Goal: Use online tool/utility: Utilize a website feature to perform a specific function

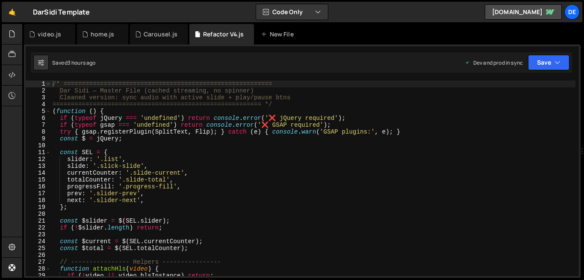
scroll to position [1925, 0]
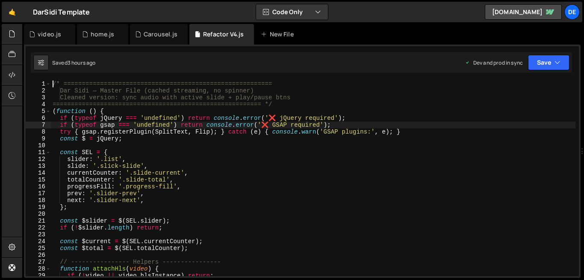
click at [217, 125] on div "/* ========================================================= Dar Sidi — Master …" at bounding box center [313, 184] width 525 height 209
type textarea "})();"
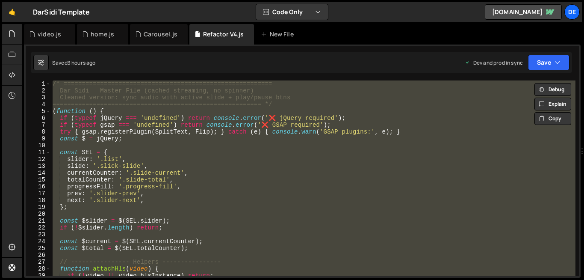
click at [194, 211] on div "/* ========================================================= Dar Sidi — Master …" at bounding box center [313, 177] width 525 height 195
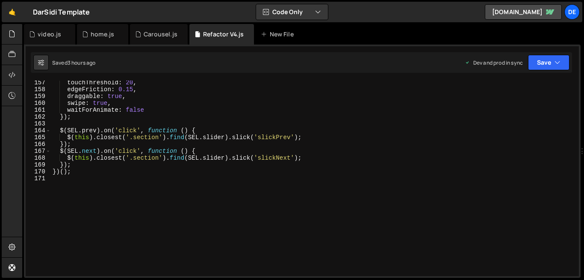
scroll to position [1069, 0]
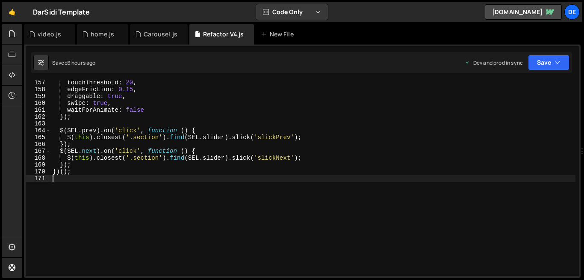
click at [115, 179] on div "touchThreshold : 20 , edgeFriction : 0.15 , draggable : true , swipe : true , w…" at bounding box center [313, 183] width 525 height 209
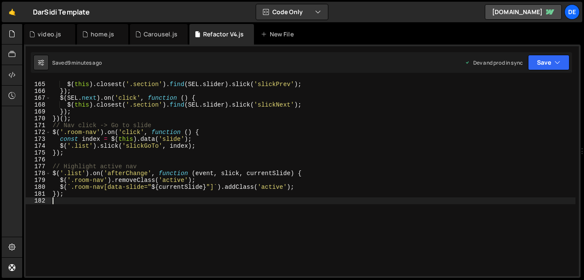
scroll to position [1122, 0]
type textarea "});"
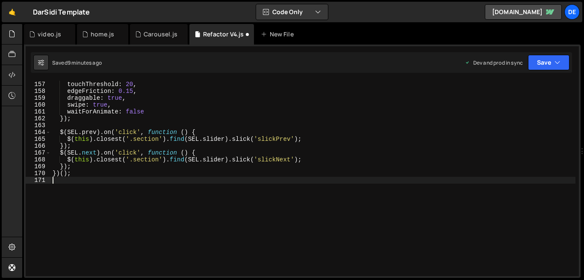
scroll to position [1071, 0]
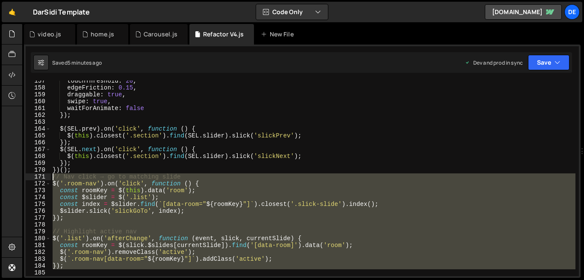
drag, startPoint x: 74, startPoint y: 271, endPoint x: 44, endPoint y: 181, distance: 95.4
click at [44, 181] on div "157 158 159 160 161 162 163 164 165 166 167 168 169 170 171 172 173 174 175 176…" at bounding box center [303, 177] width 554 height 195
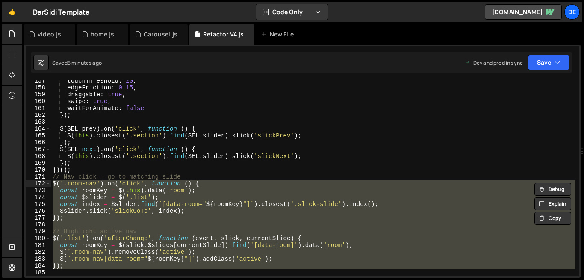
type textarea "// Nav click → go to matching slide $('.room-nav').on('click', function () {"
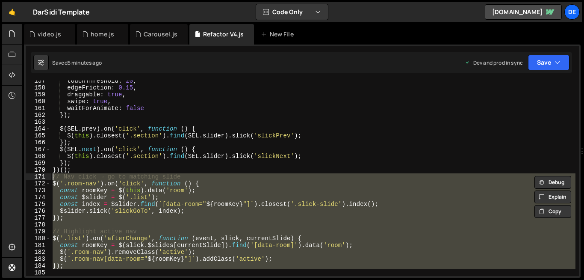
paste textarea
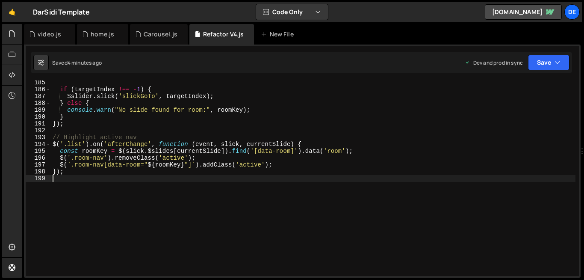
scroll to position [1260, 0]
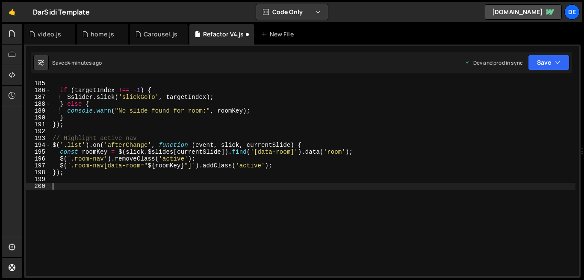
paste textarea "if (targetIndex !== -1) $slider.slick('slickGoTo', targetIndex, true);"
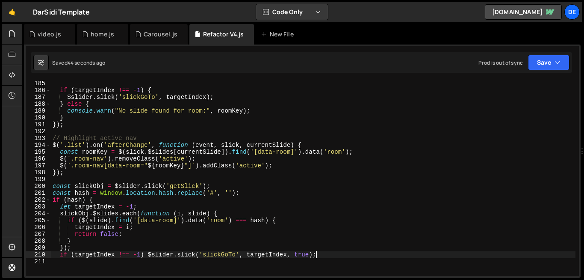
paste textarea "}"
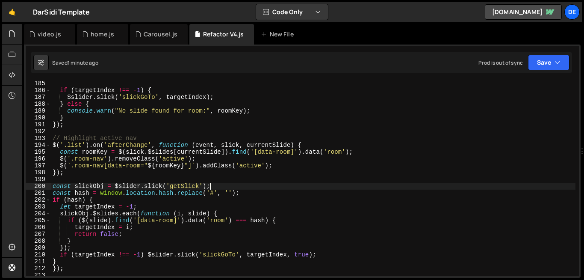
click at [270, 190] on div "if ( targetIndex !== - 1 ) { $slider . slick ( 'slickGoTo' , targetIndex ) ; } …" at bounding box center [313, 184] width 525 height 209
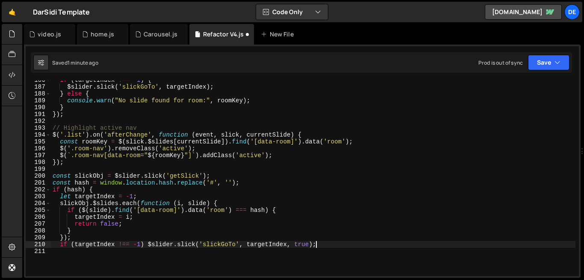
scroll to position [1269, 0]
type textarea "}); if (targetIndex !== -1) $slider.slick('slickGoTo', targetIndex, true);"
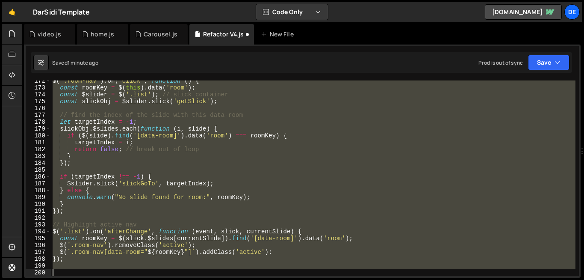
scroll to position [1173, 0]
drag, startPoint x: 52, startPoint y: 142, endPoint x: 128, endPoint y: 279, distance: 156.8
click at [128, 265] on div "Hold on a sec... Are you certain you wish to leave this page? Any changes you'v…" at bounding box center [292, 140] width 584 height 280
paste textarea
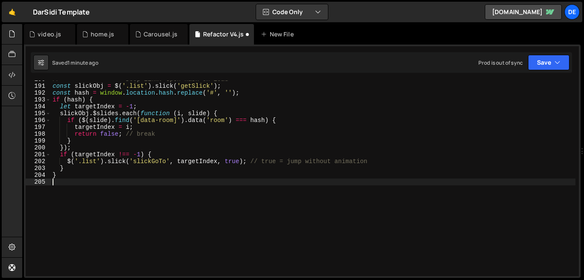
scroll to position [1299, 0]
click at [213, 242] on div "// ---------------- Deep link: open hash on load ---------------- const slickOb…" at bounding box center [313, 180] width 525 height 209
type textarea "}"
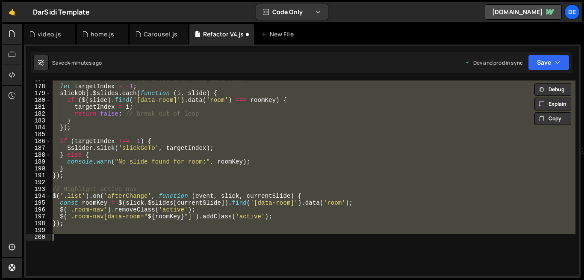
scroll to position [1209, 0]
click at [221, 252] on div "// find the index of the slide with this data-room let targetIndex = - 1 ; slic…" at bounding box center [313, 177] width 525 height 195
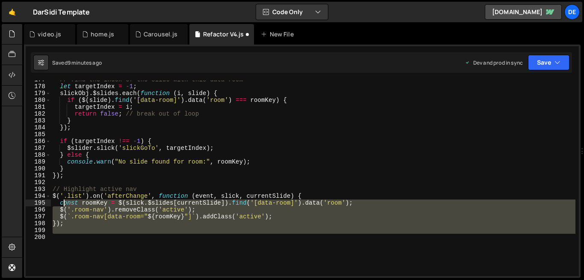
drag, startPoint x: 83, startPoint y: 238, endPoint x: 52, endPoint y: 172, distance: 73.5
click at [52, 172] on div "// find the index of the slide with this data-room let targetIndex = - 1 ; slic…" at bounding box center [313, 180] width 525 height 209
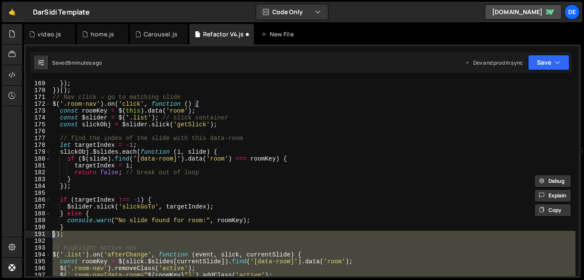
scroll to position [1149, 0]
click at [56, 138] on div "$ ( this ) . closest ( '.section' ) . find ( SEL . slider ) . slick ( 'slickNex…" at bounding box center [313, 178] width 525 height 209
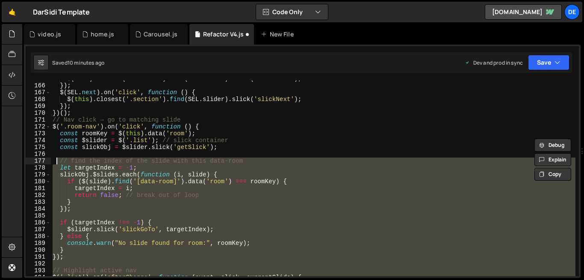
scroll to position [1128, 0]
click at [52, 123] on div "$ ( this ) . closest ( '.section' ) . find ( SEL . slider ) . slick ( 'slickPre…" at bounding box center [313, 179] width 525 height 209
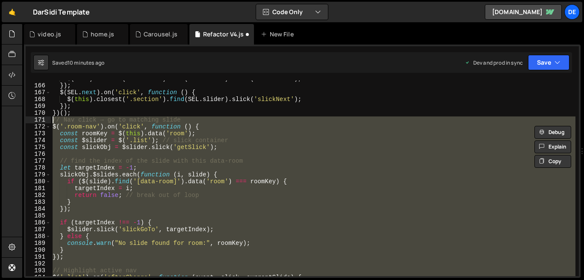
click at [51, 121] on div "$ ( this ) . closest ( '.section' ) . find ( SEL . slider ) . slick ( 'slickPre…" at bounding box center [313, 179] width 525 height 209
type textarea "// Nav click → go to matching slide $('.room-nav').on('click', function () {"
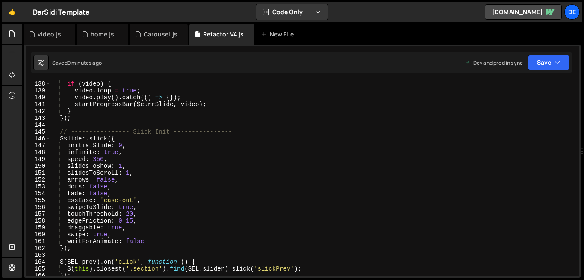
scroll to position [896, 0]
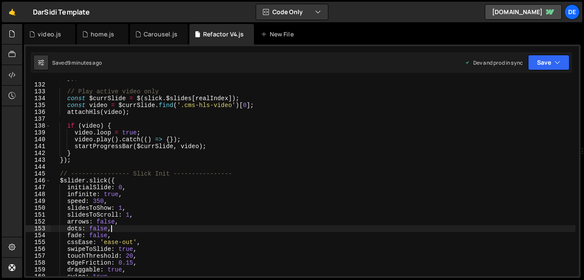
click at [247, 229] on div "}) ; // Play active video only const $currSlide = $ ( slick . $slides [ realInd…" at bounding box center [313, 178] width 525 height 209
type textarea "dots: false,"
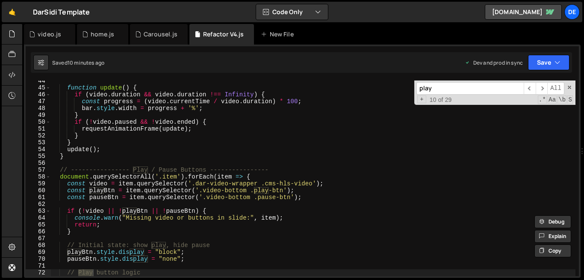
scroll to position [297, 0]
type input "play"
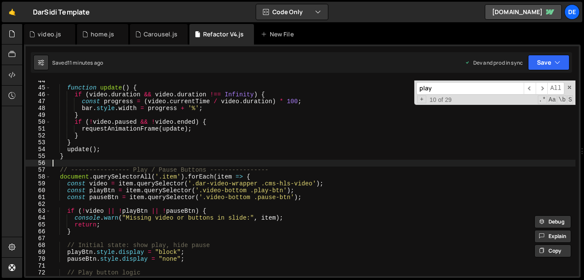
click at [259, 161] on div "function update ( ) { if ( video . duration && video . duration !== Infinity ) …" at bounding box center [313, 181] width 525 height 209
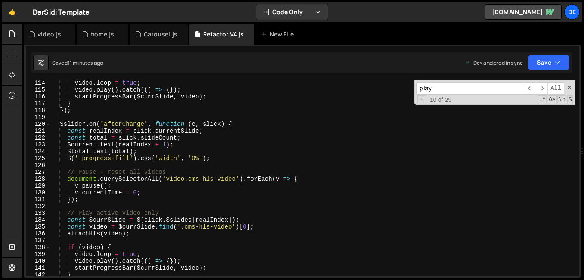
scroll to position [1069, 0]
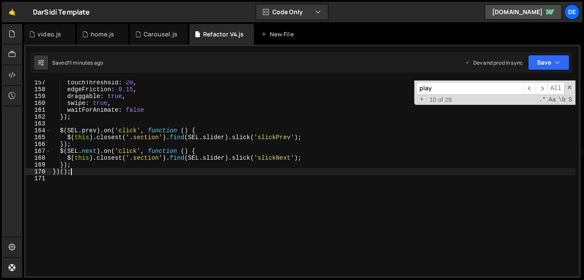
click at [207, 170] on div "touchThreshold : 20 , edgeFriction : 0.15 , draggable : true , swipe : true , w…" at bounding box center [313, 183] width 525 height 209
type textarea "})();"
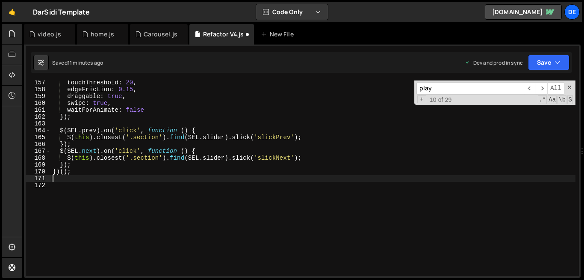
scroll to position [1153, 0]
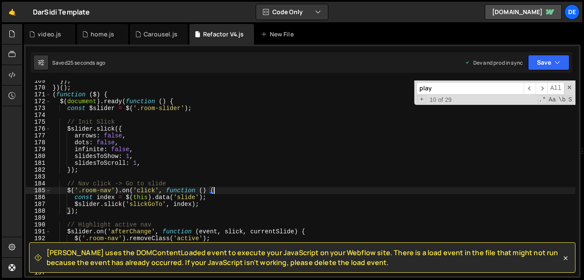
click at [227, 188] on div "}) ; }) ( ) ; ( function ( $ ) { $ ( document ) . ready ( function ( ) { const …" at bounding box center [313, 181] width 525 height 209
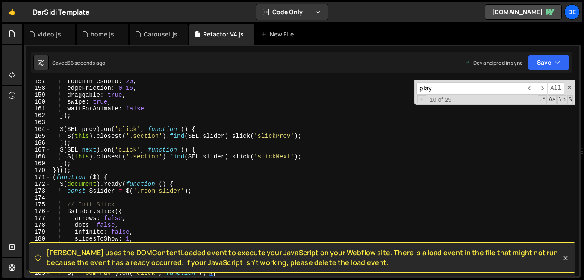
scroll to position [1074, 0]
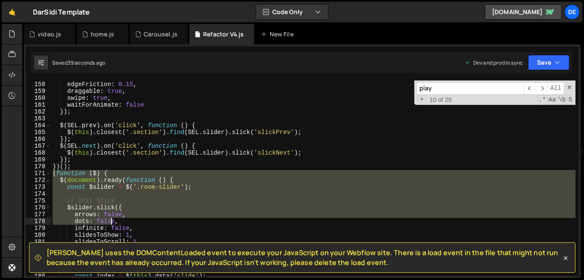
drag, startPoint x: 53, startPoint y: 174, endPoint x: 111, endPoint y: 219, distance: 74.0
click at [111, 219] on div "touchThreshold : 20 , edgeFriction : 0.15 , draggable : true , swipe : true , w…" at bounding box center [313, 178] width 525 height 209
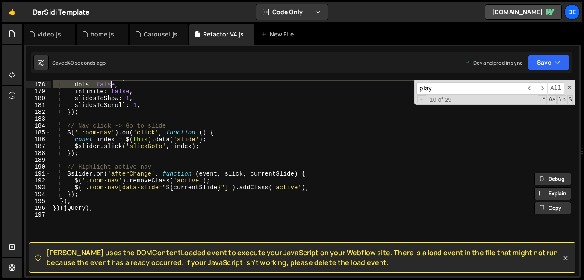
scroll to position [1211, 0]
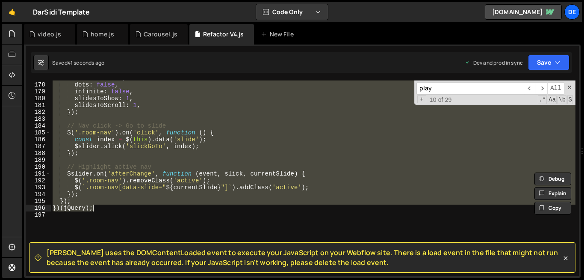
click at [110, 209] on div "arrows : false , dots : false , infinite : false , slidesToShow : 1 , slidesToS…" at bounding box center [313, 178] width 525 height 209
type textarea "}); })(jQuery);"
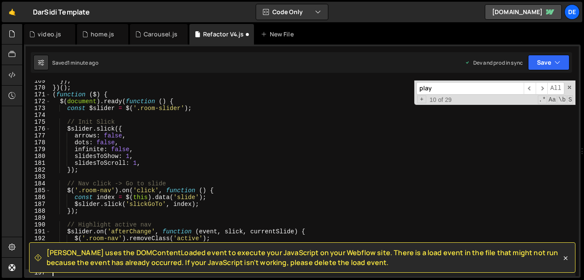
scroll to position [1153, 0]
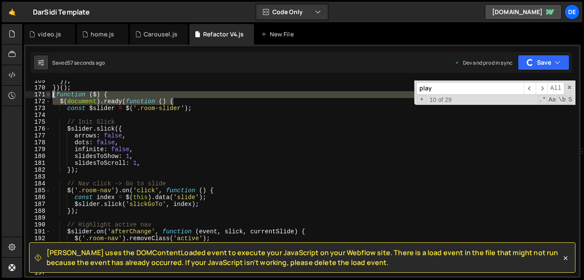
drag, startPoint x: 179, startPoint y: 101, endPoint x: 49, endPoint y: 94, distance: 129.8
click at [49, 94] on div "169 170 171 172 173 174 175 176 177 178 179 180 181 182 183 184 185 186 187 188…" at bounding box center [303, 177] width 554 height 195
type textarea "(function ($) { $(document).ready(function () {"
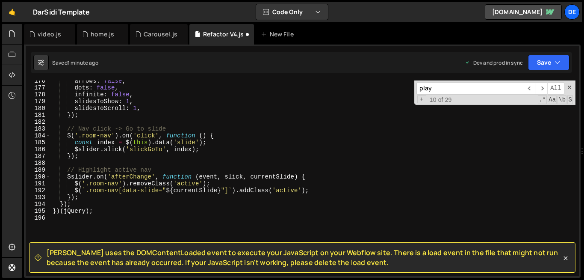
scroll to position [1202, 0]
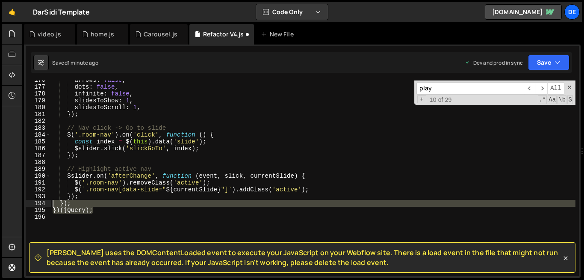
drag, startPoint x: 100, startPoint y: 209, endPoint x: 51, endPoint y: 203, distance: 49.6
click at [51, 203] on div "arrows : false , dots : false , infinite : false , slidesToShow : 1 , slidesToS…" at bounding box center [313, 181] width 525 height 209
type textarea "}); })(jQuery);"
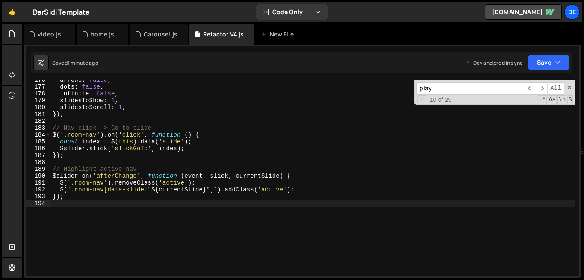
drag, startPoint x: 139, startPoint y: 204, endPoint x: 133, endPoint y: 163, distance: 41.1
click at [133, 163] on div "arrows : false , dots : false , infinite : false , slidesToShow : 1 , slidesToS…" at bounding box center [313, 181] width 525 height 209
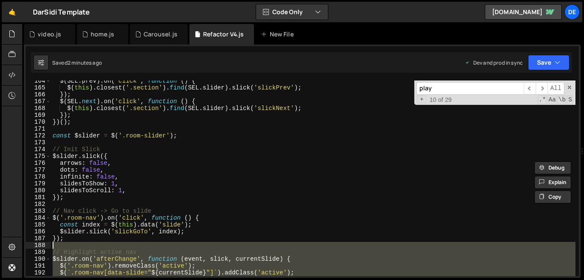
scroll to position [1119, 0]
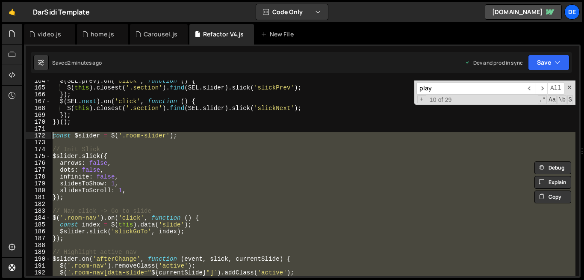
click at [53, 136] on div "$ ( SEL . prev ) . on ( 'click' , function ( ) { $ ( this ) . closest ( '.secti…" at bounding box center [313, 181] width 525 height 209
type textarea "const $slider = $('.room-slider');"
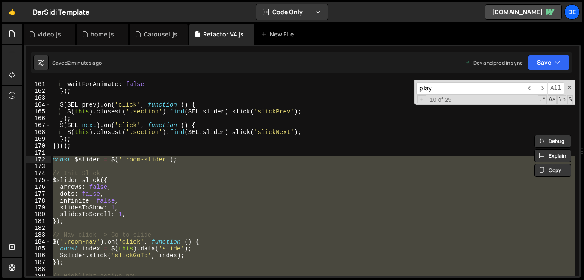
scroll to position [1097, 0]
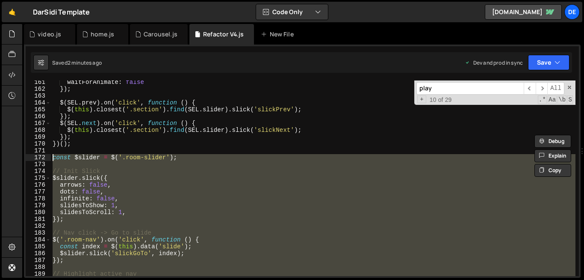
paste textarea
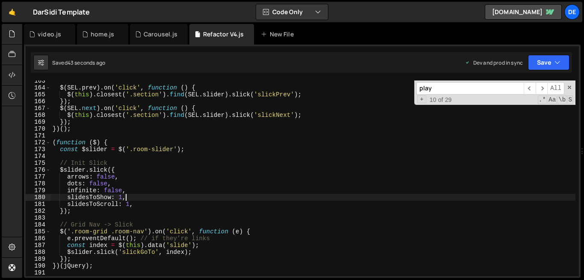
click at [246, 196] on div "$ ( SEL . prev ) . on ( 'click' , function ( ) { $ ( this ) . closest ( '.secti…" at bounding box center [313, 181] width 525 height 209
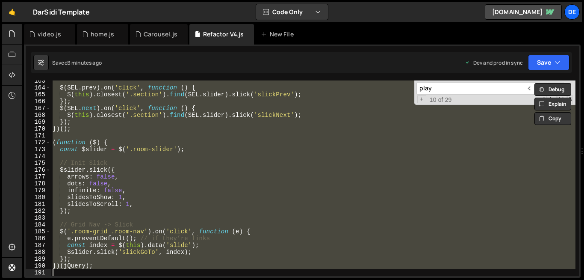
click at [176, 236] on div "$ ( SEL . prev ) . on ( 'click' , function ( ) { $ ( this ) . closest ( '.secti…" at bounding box center [313, 177] width 525 height 195
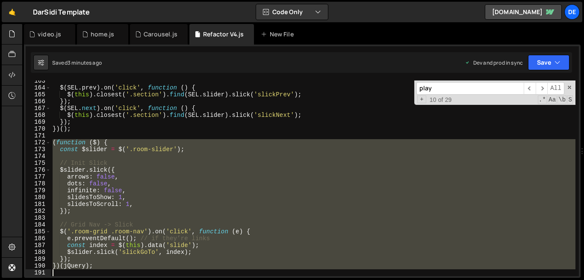
drag, startPoint x: 52, startPoint y: 142, endPoint x: 101, endPoint y: 278, distance: 144.4
click at [101, 265] on div "Hold on a sec... Are you certain you wish to leave this page? Any changes you'v…" at bounding box center [292, 140] width 584 height 280
type textarea "})(jQuery);"
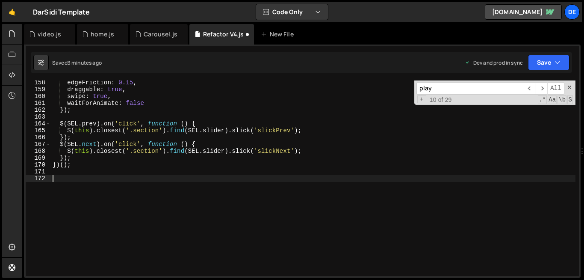
scroll to position [1076, 0]
